Goal: Information Seeking & Learning: Understand process/instructions

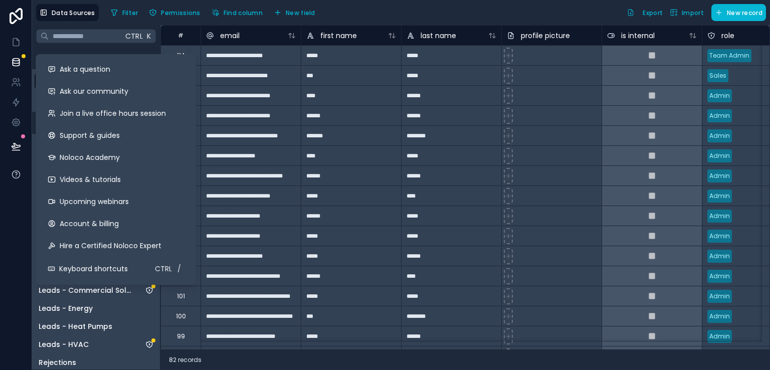
click at [16, 173] on icon at bounding box center [16, 174] width 2 height 3
click at [84, 131] on span "Support & guides" at bounding box center [90, 135] width 60 height 10
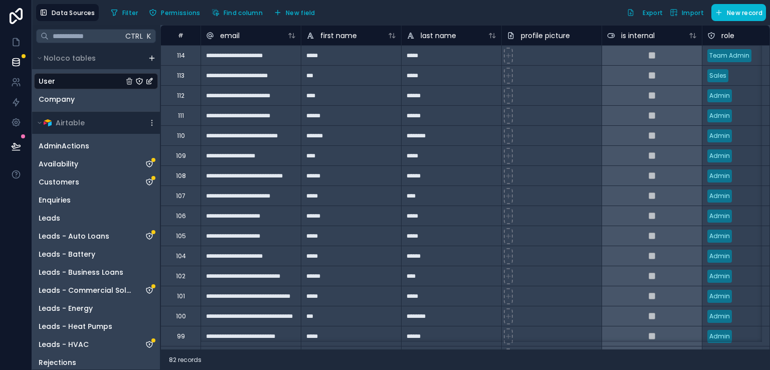
click at [7, 213] on div at bounding box center [16, 185] width 32 height 370
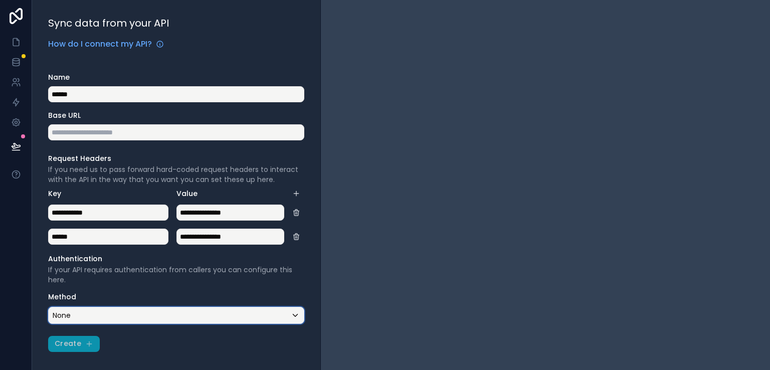
click at [293, 315] on div "None" at bounding box center [176, 315] width 255 height 16
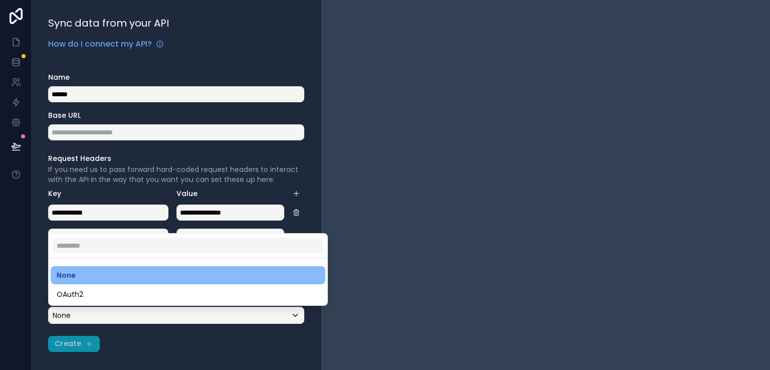
click at [360, 287] on div at bounding box center [385, 185] width 770 height 370
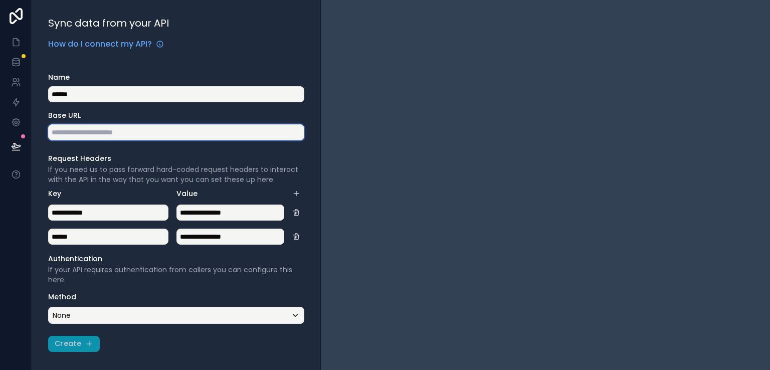
click at [217, 137] on input "text" at bounding box center [176, 132] width 256 height 16
click at [110, 137] on input "text" at bounding box center [176, 132] width 256 height 16
click at [94, 43] on span "How do I connect my API?" at bounding box center [100, 44] width 104 height 12
